Goal: Task Accomplishment & Management: Use online tool/utility

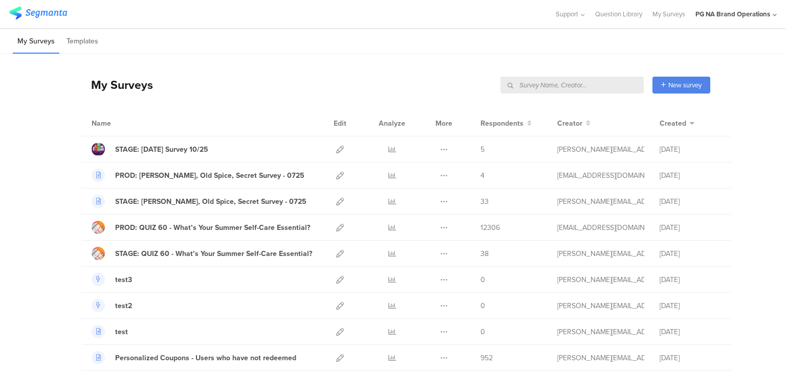
click at [593, 86] on input "text" at bounding box center [571, 85] width 143 height 17
type input "complete"
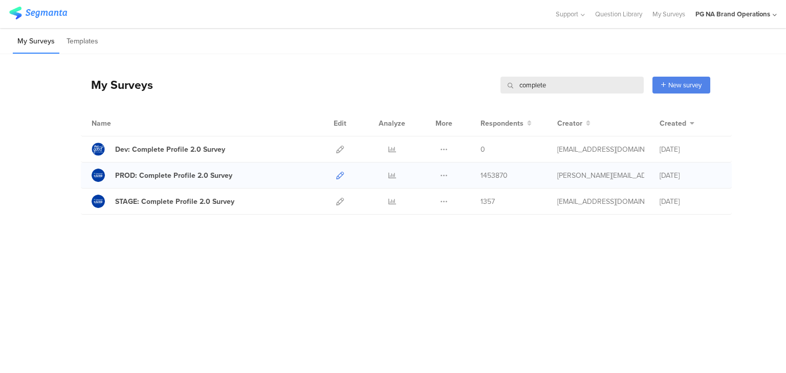
click at [340, 177] on icon at bounding box center [340, 176] width 8 height 8
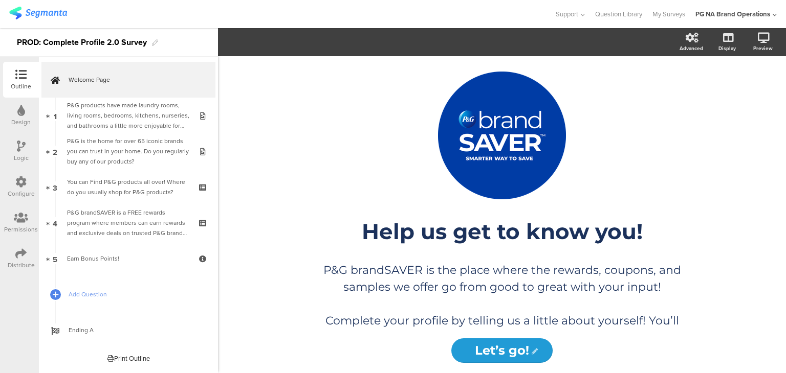
click at [28, 186] on div "Configure" at bounding box center [21, 187] width 36 height 36
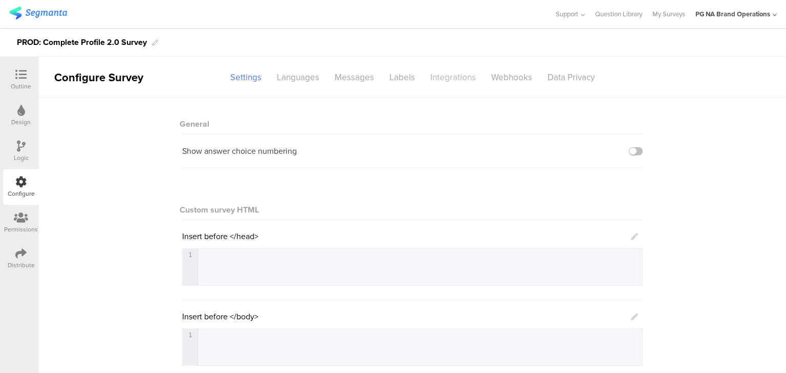
click at [439, 72] on div "Integrations" at bounding box center [452, 78] width 61 height 18
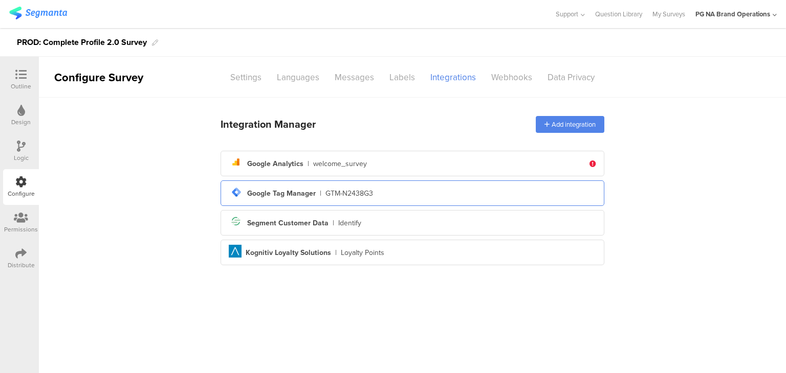
click at [305, 193] on div "Google Tag Manager" at bounding box center [281, 193] width 69 height 11
